Goal: Navigation & Orientation: Find specific page/section

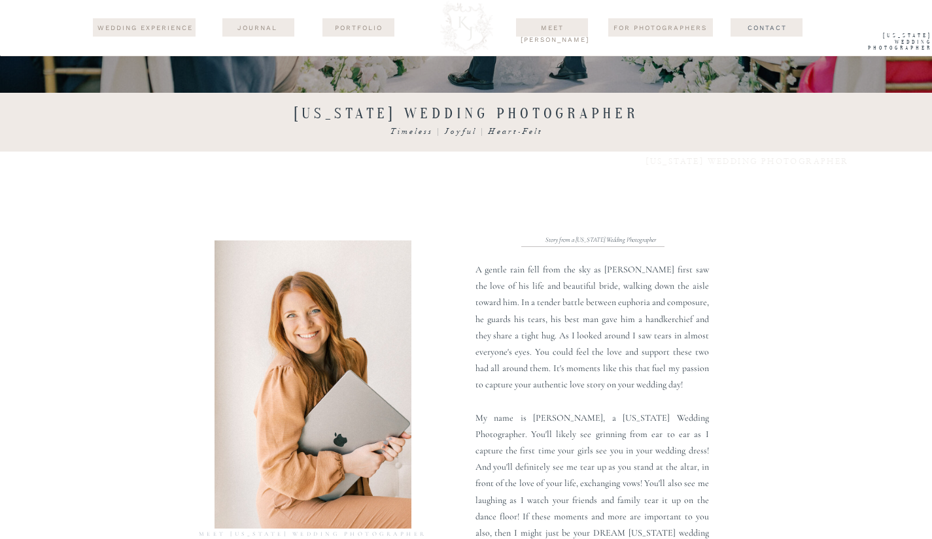
scroll to position [495, 0]
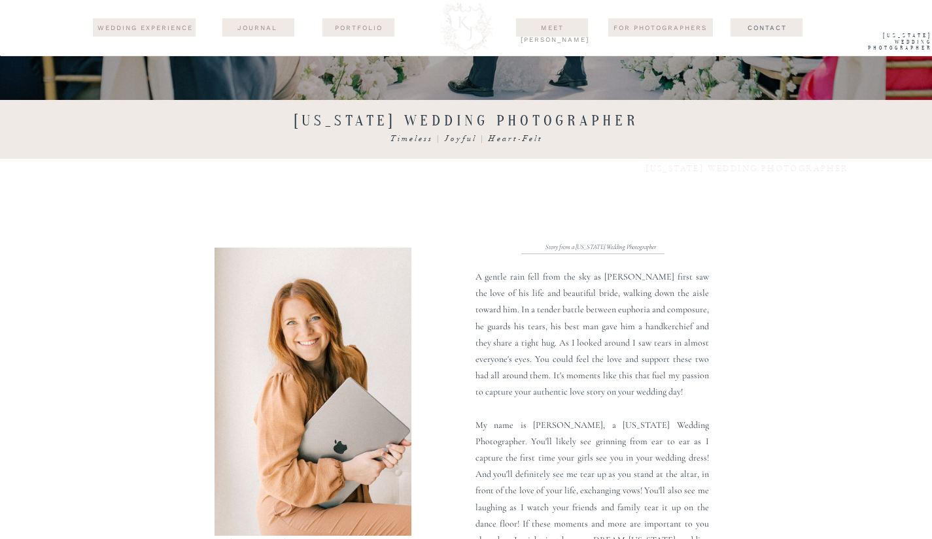
click at [364, 33] on div at bounding box center [358, 27] width 72 height 18
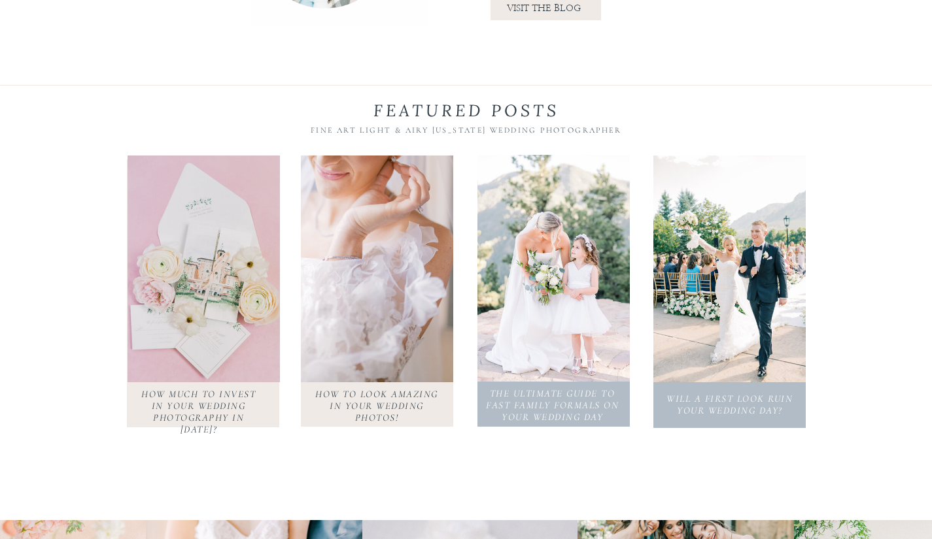
scroll to position [1505, 0]
click at [217, 328] on div at bounding box center [204, 268] width 152 height 227
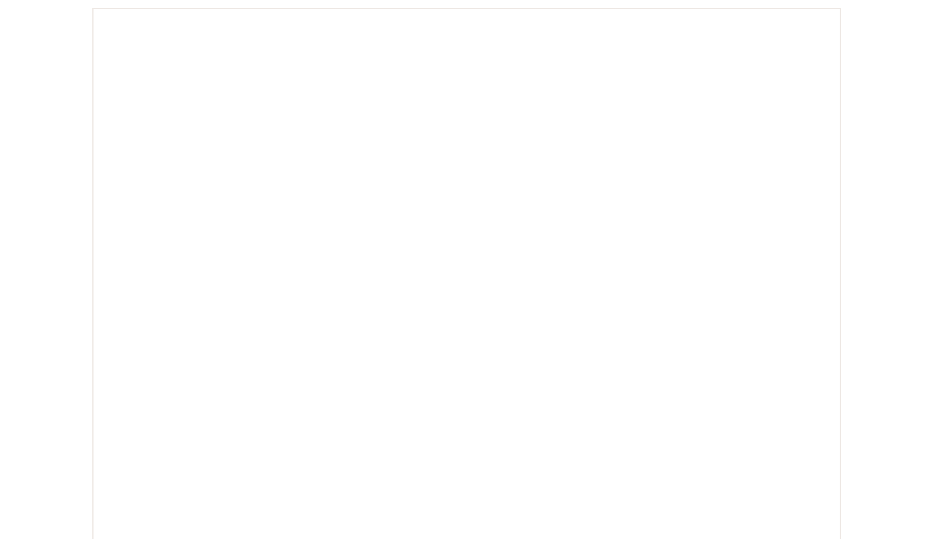
scroll to position [530, 0]
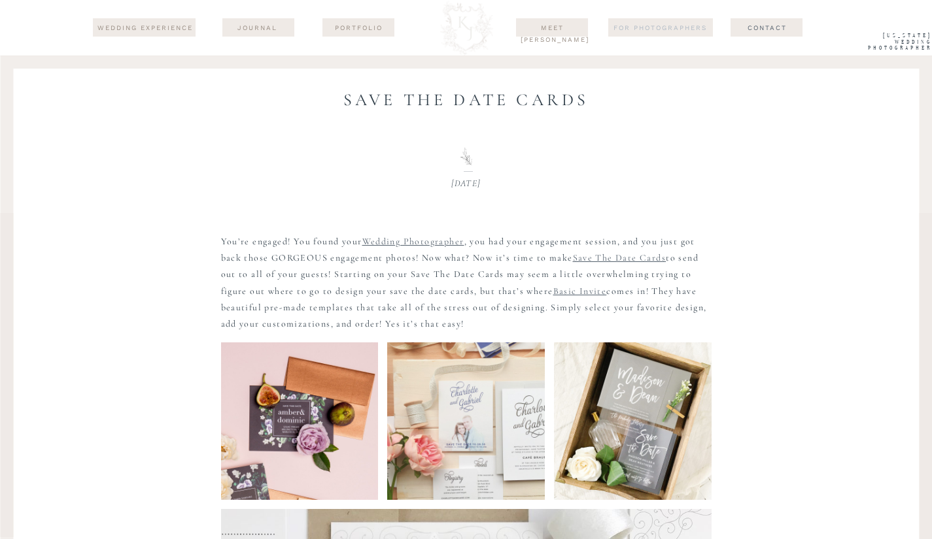
click at [643, 27] on nav "For Photographers" at bounding box center [660, 27] width 105 height 10
click at [160, 26] on nav "wedding experience" at bounding box center [145, 28] width 99 height 12
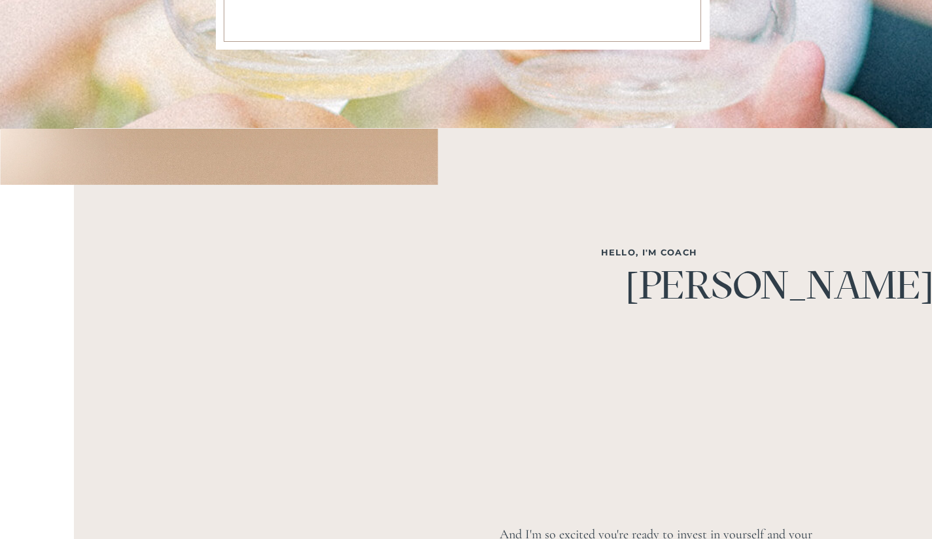
scroll to position [596, 0]
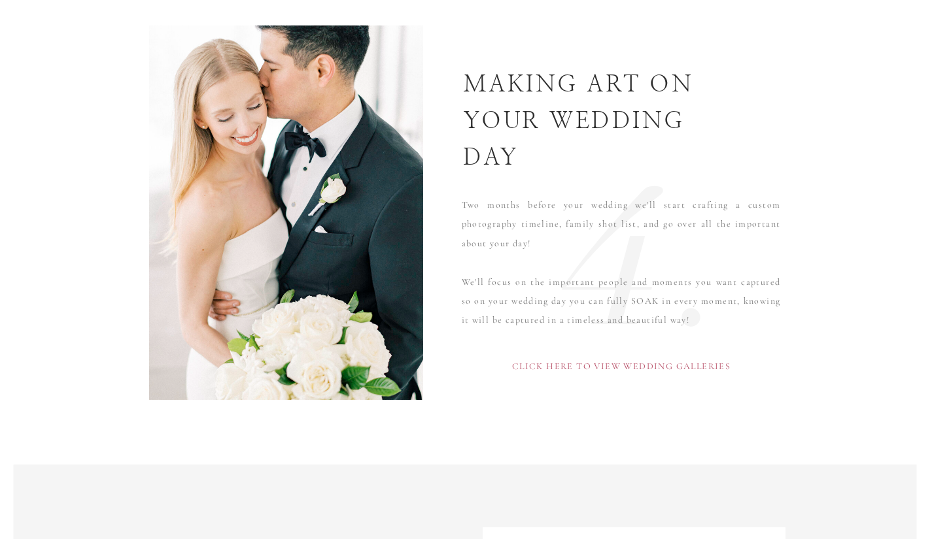
scroll to position [3737, 0]
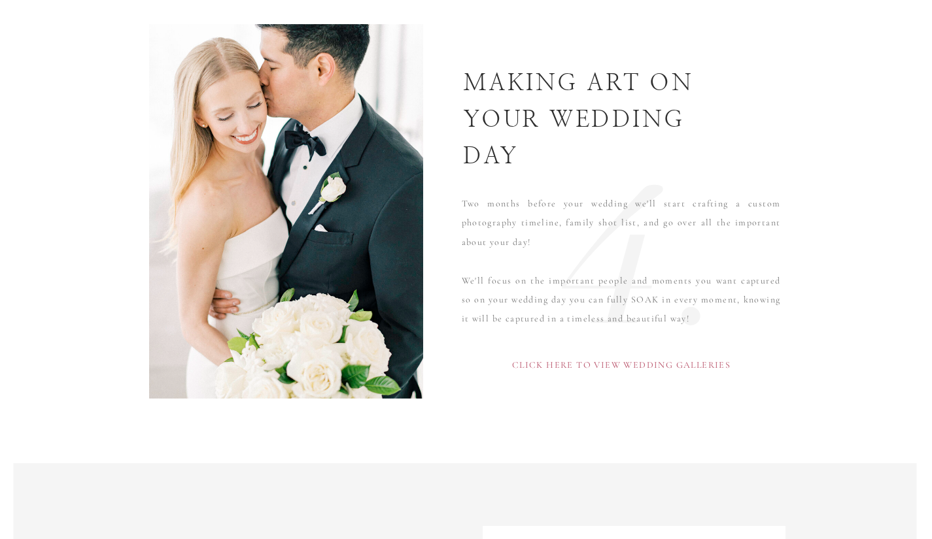
click at [574, 359] on p "Click here to view wedding galleries" at bounding box center [621, 373] width 355 height 39
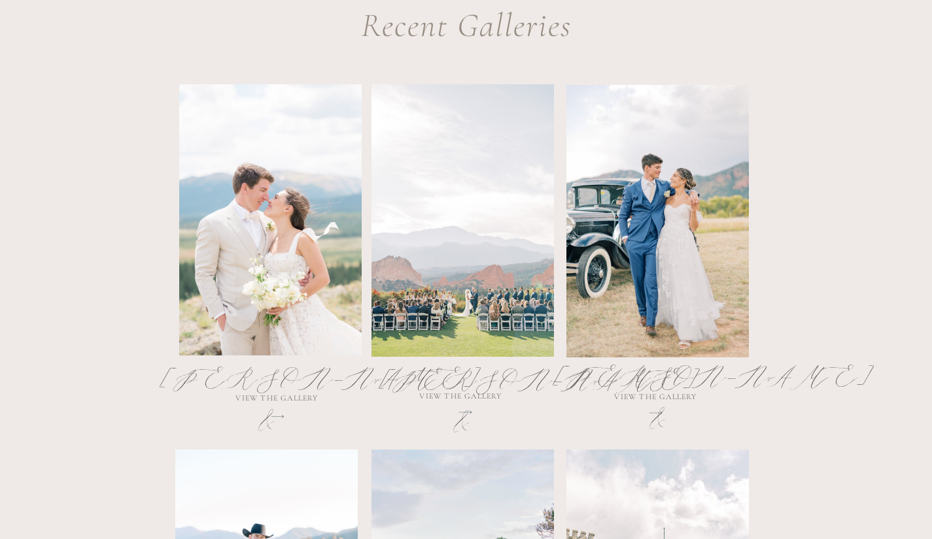
scroll to position [679, 0]
click at [255, 252] on div at bounding box center [270, 219] width 182 height 271
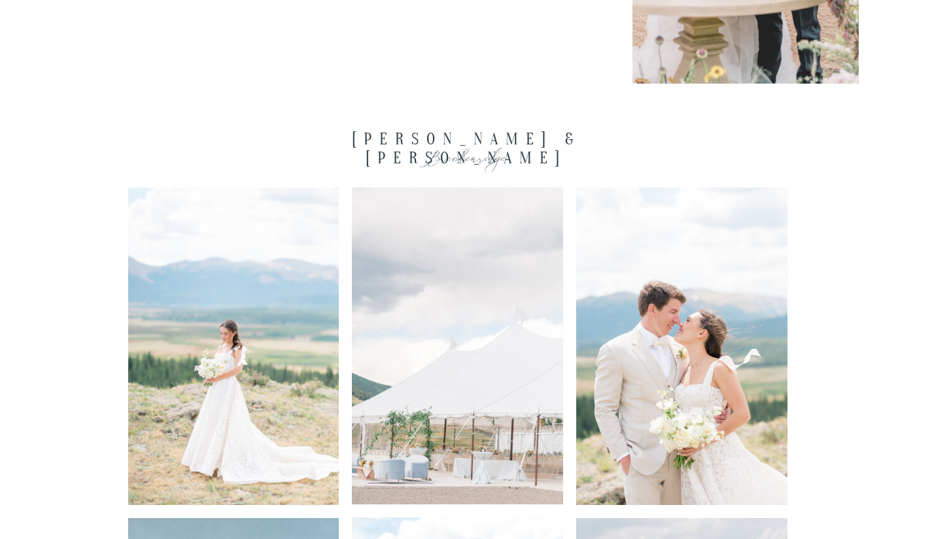
scroll to position [2121, 0]
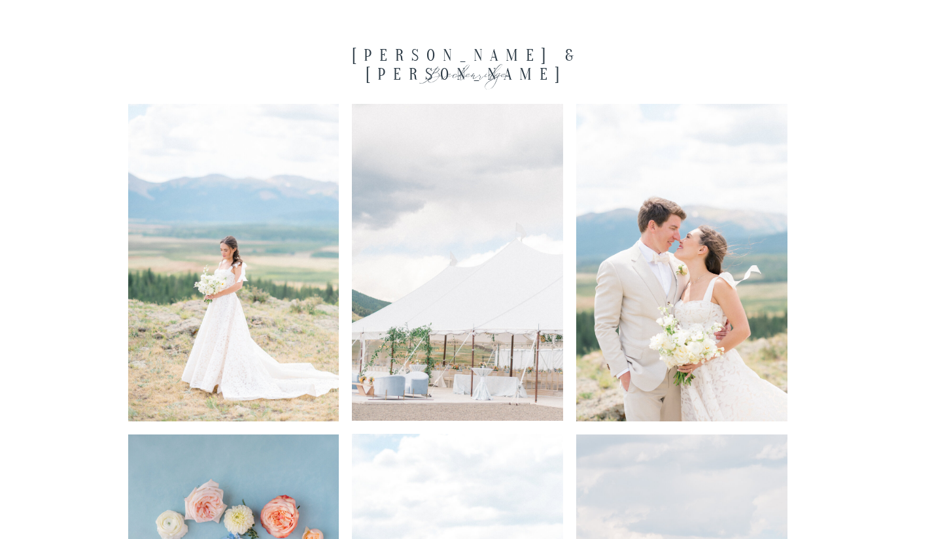
click at [262, 297] on img at bounding box center [233, 263] width 211 height 318
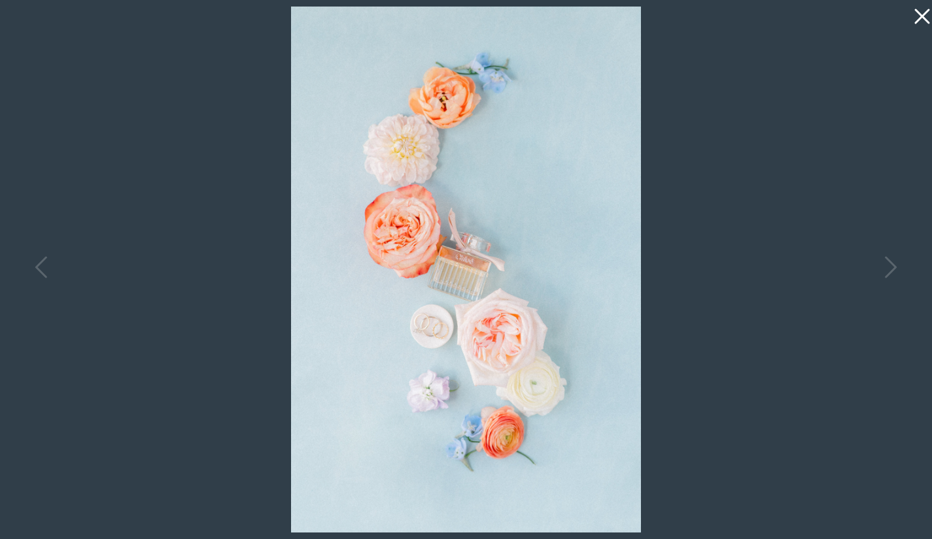
click at [740, 404] on div at bounding box center [466, 269] width 932 height 539
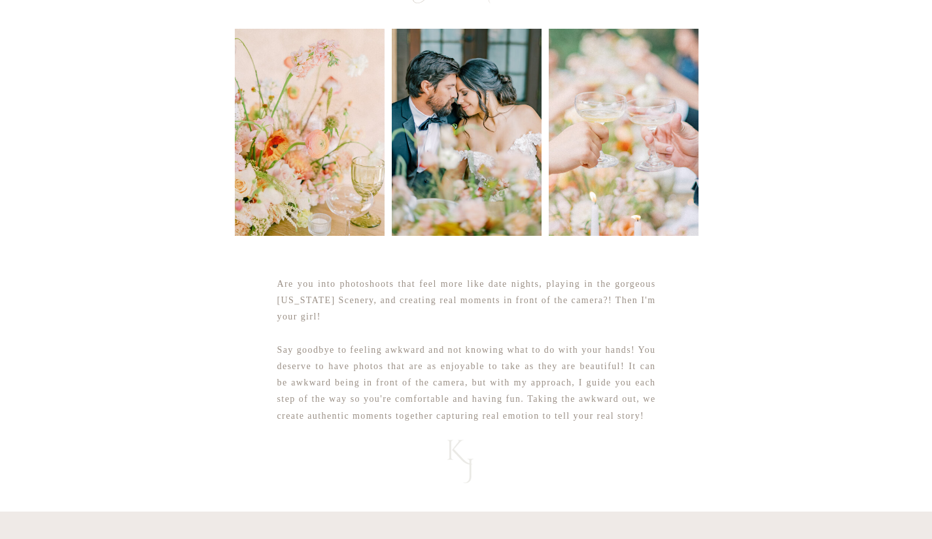
scroll to position [0, 0]
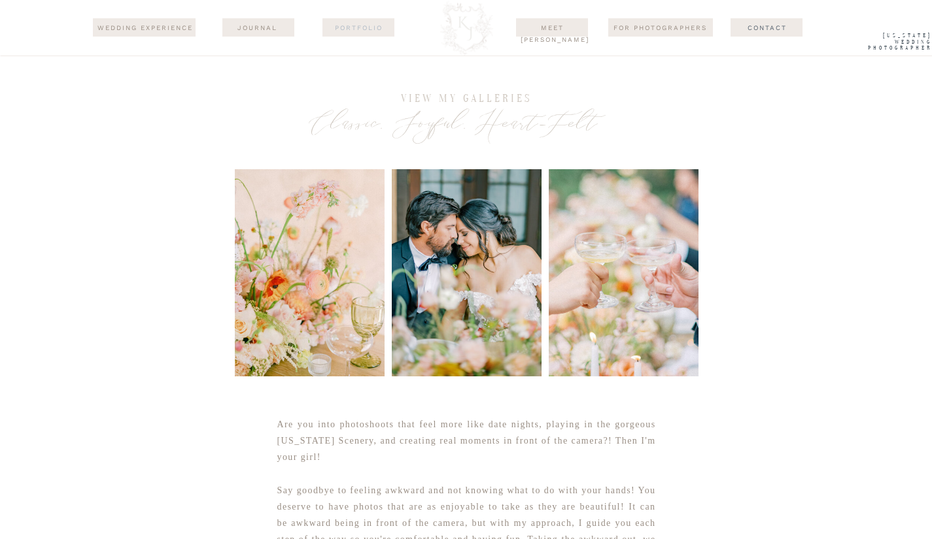
click at [343, 31] on nav "Portfolio" at bounding box center [358, 27] width 63 height 10
click at [768, 26] on nav "Contact" at bounding box center [767, 27] width 91 height 10
